Goal: Information Seeking & Learning: Learn about a topic

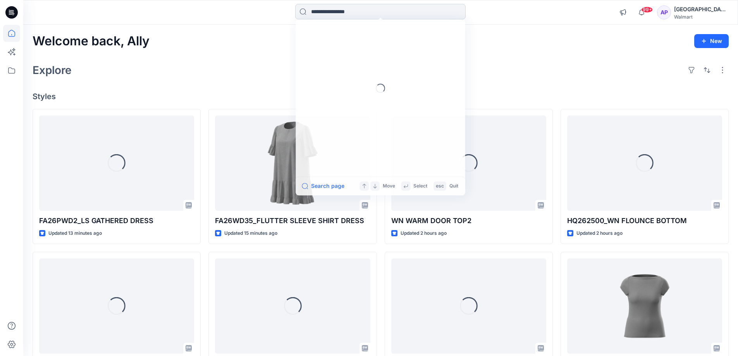
click at [326, 12] on input at bounding box center [380, 11] width 170 height 15
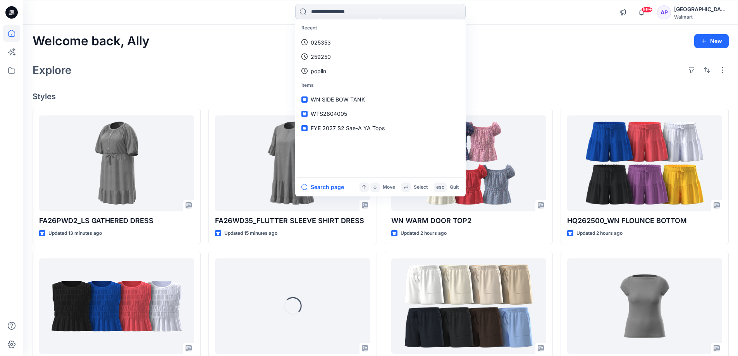
click at [413, 6] on input at bounding box center [380, 11] width 170 height 15
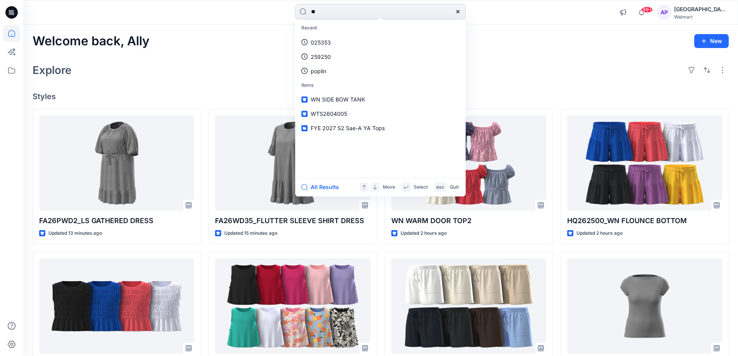
type input "*"
type input "**********"
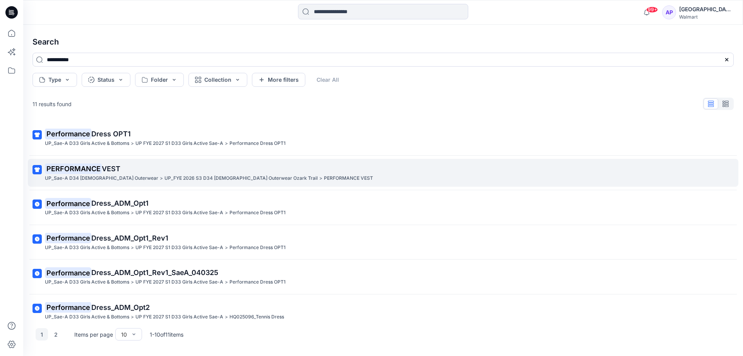
click at [201, 182] on link "PERFORMANCE VEST UP_Sae-A D34 [DEMOGRAPHIC_DATA] Outerwear > UP_FYE 2026 S3 D34…" at bounding box center [383, 173] width 711 height 28
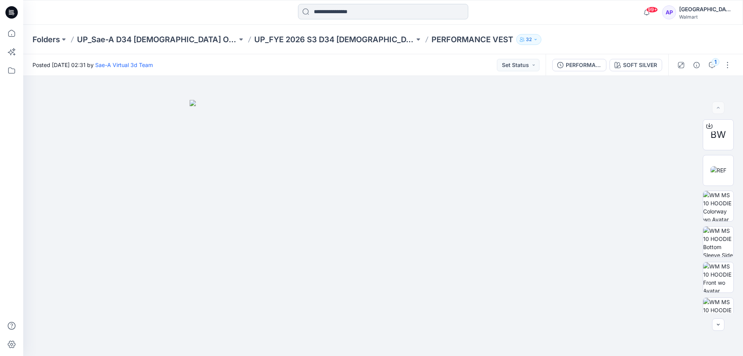
click at [349, 13] on input at bounding box center [383, 11] width 170 height 15
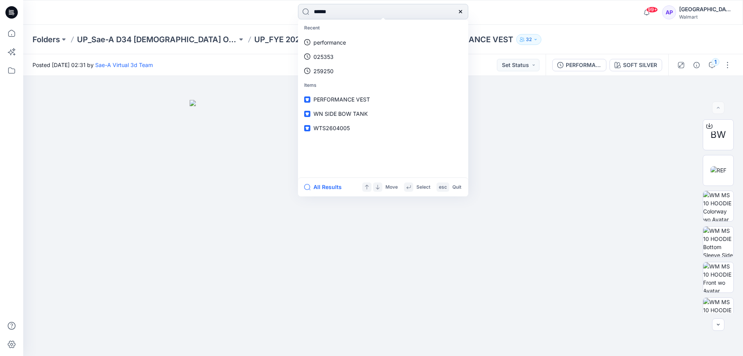
type input "*******"
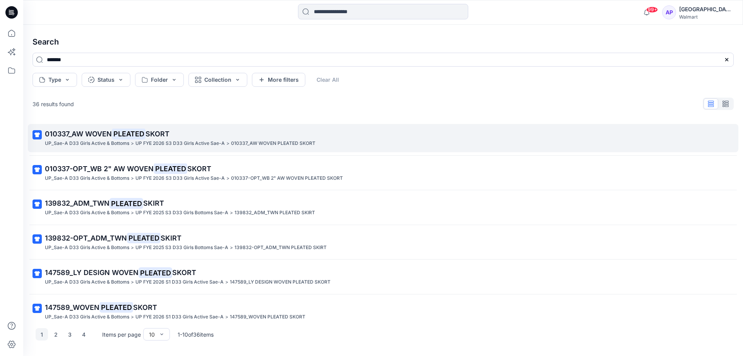
click at [167, 135] on span "SKORT" at bounding box center [158, 134] width 24 height 8
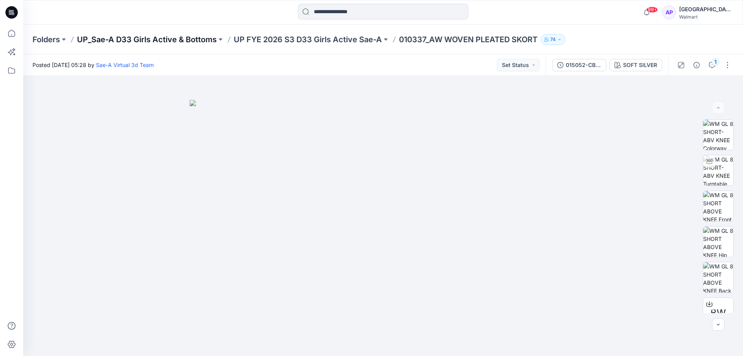
click at [179, 38] on p "UP_Sae-A D33 Girls Active & Bottoms" at bounding box center [147, 39] width 140 height 11
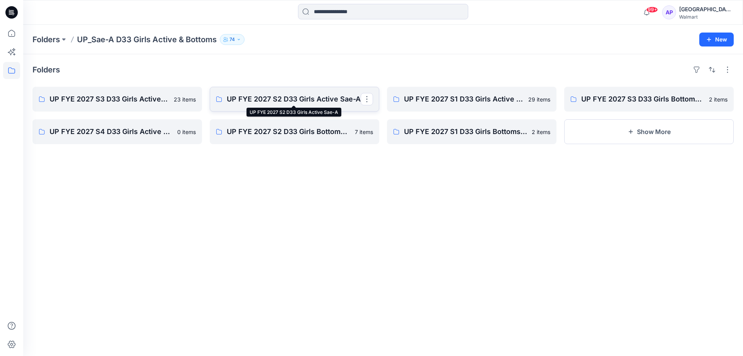
click at [269, 98] on p "UP FYE 2027 S2 D33 Girls Active Sae-A" at bounding box center [294, 99] width 134 height 11
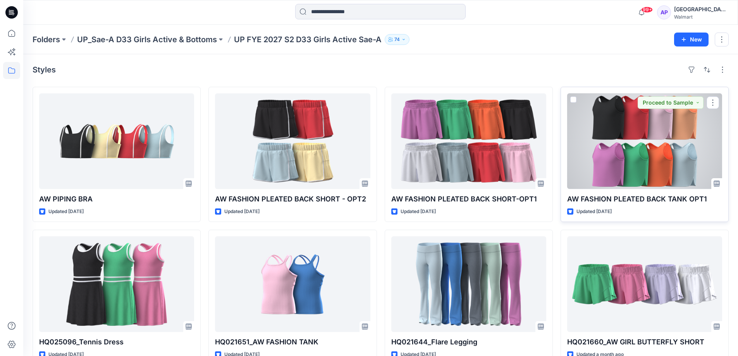
click at [638, 166] on div at bounding box center [644, 141] width 155 height 96
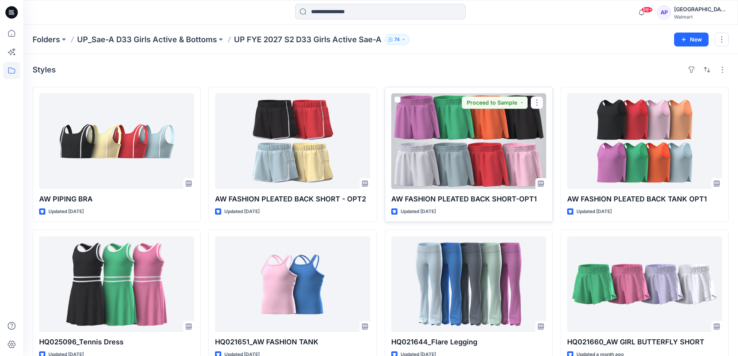
click at [460, 173] on div at bounding box center [468, 141] width 155 height 96
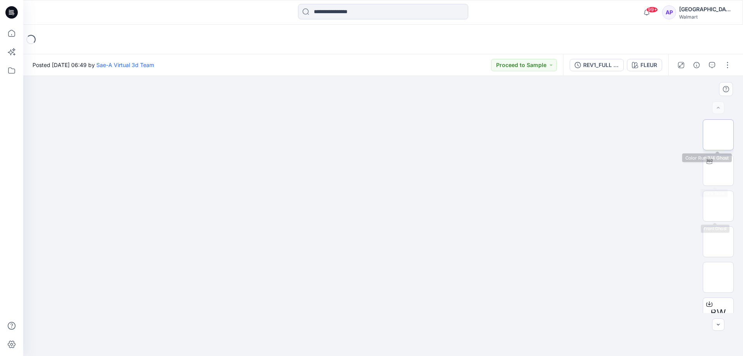
click at [719, 135] on img at bounding box center [719, 135] width 0 height 0
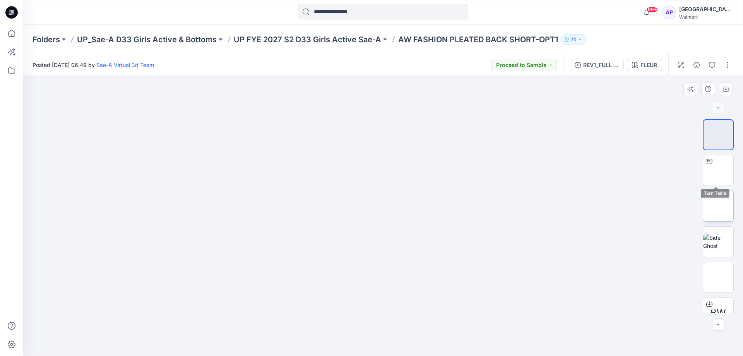
click at [719, 206] on img at bounding box center [719, 206] width 0 height 0
click at [727, 175] on img at bounding box center [719, 170] width 30 height 16
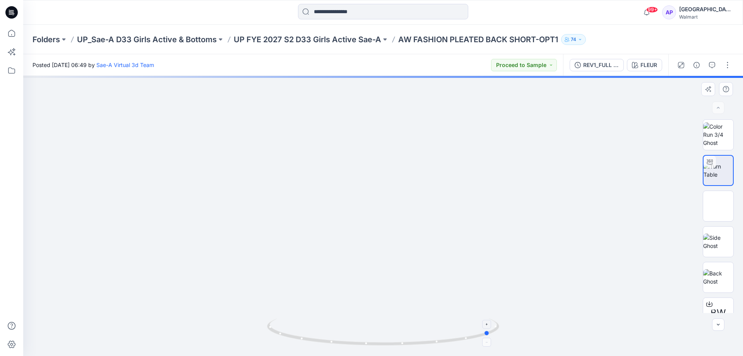
drag, startPoint x: 468, startPoint y: 340, endPoint x: 370, endPoint y: 331, distance: 98.0
click at [369, 332] on icon at bounding box center [384, 332] width 234 height 29
drag, startPoint x: 402, startPoint y: 304, endPoint x: 396, endPoint y: 148, distance: 156.5
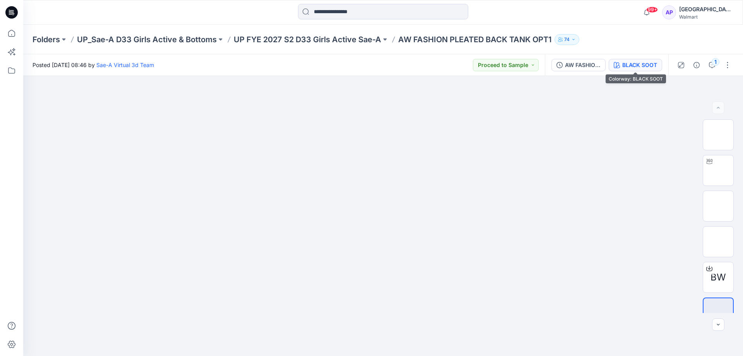
click at [654, 68] on div "BLACK SOOT" at bounding box center [640, 65] width 35 height 9
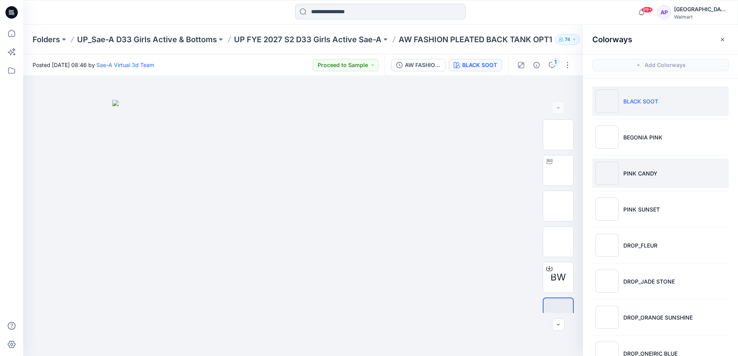
click at [637, 183] on li "PINK CANDY" at bounding box center [660, 172] width 136 height 29
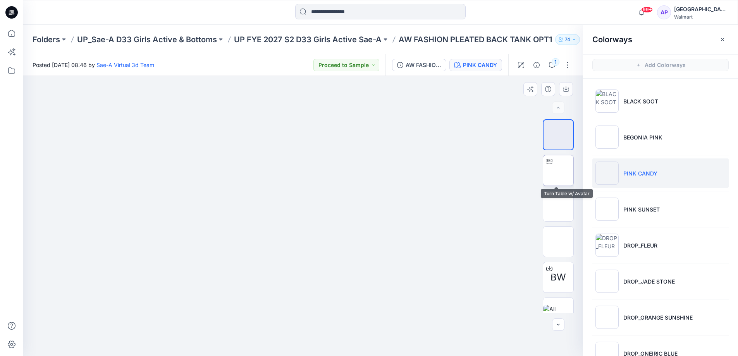
click at [558, 170] on img at bounding box center [558, 170] width 0 height 0
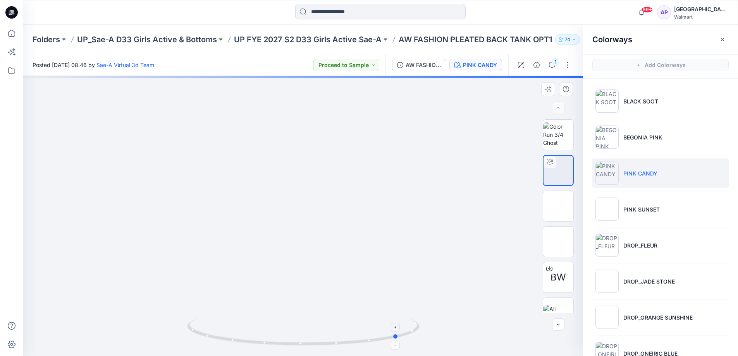
drag, startPoint x: 373, startPoint y: 341, endPoint x: 262, endPoint y: 346, distance: 111.2
click at [262, 346] on icon at bounding box center [304, 332] width 234 height 29
drag, startPoint x: 355, startPoint y: 345, endPoint x: 361, endPoint y: 345, distance: 6.2
click at [361, 345] on icon at bounding box center [304, 332] width 234 height 29
drag, startPoint x: 371, startPoint y: 160, endPoint x: 374, endPoint y: 167, distance: 8.1
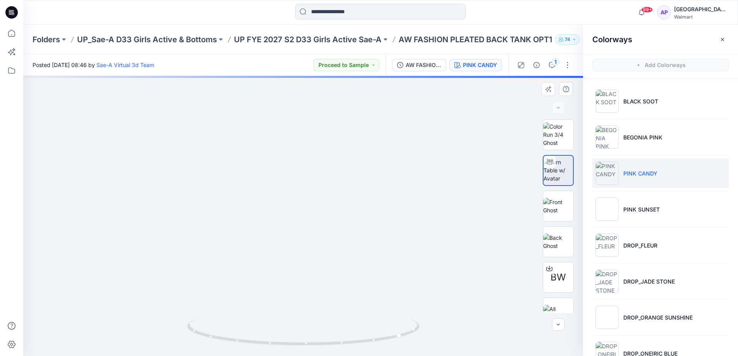
click at [374, 167] on img at bounding box center [307, 223] width 706 height 706
